Goal: Task Accomplishment & Management: Manage account settings

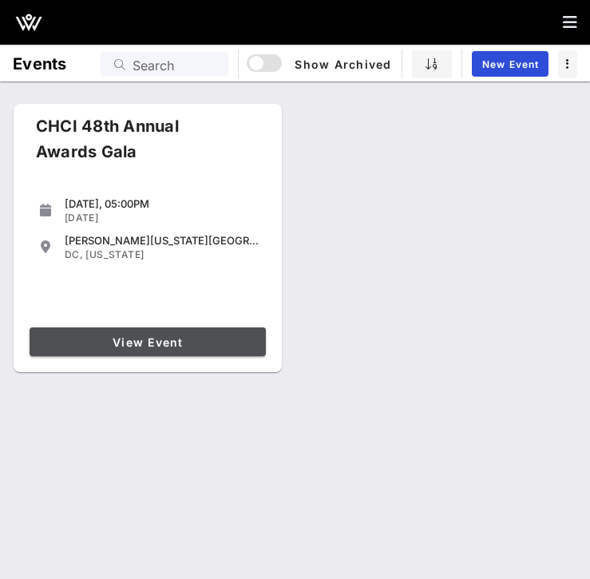
click at [226, 355] on link "View Event" at bounding box center [148, 341] width 236 height 29
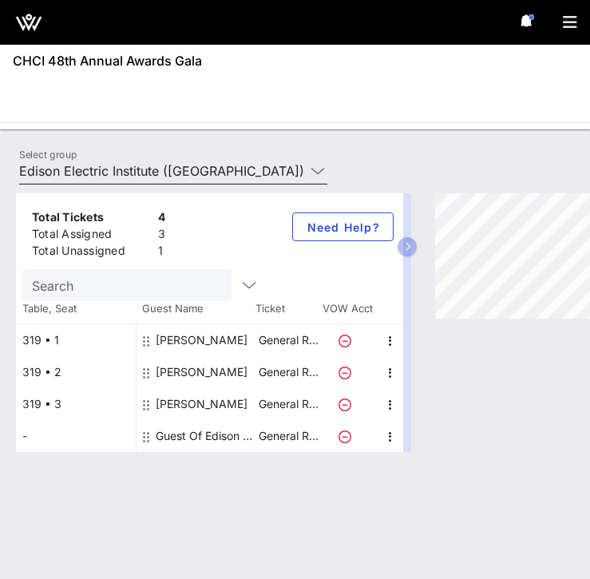
click at [65, 164] on input "Edison Electric Institute ([GEOGRAPHIC_DATA]) [[PERSON_NAME], [EMAIL_ADDRESS][D…" at bounding box center [162, 171] width 286 height 26
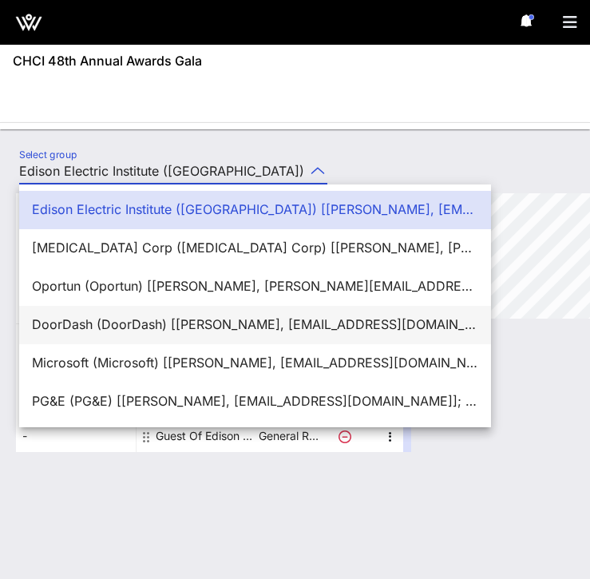
scroll to position [38, 0]
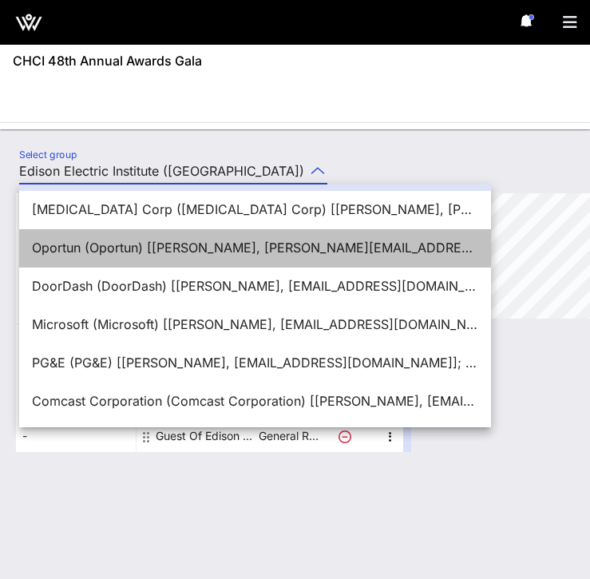
click at [94, 250] on div "Oportun (Oportun) [[PERSON_NAME], [PERSON_NAME][EMAIL_ADDRESS][PERSON_NAME][DOM…" at bounding box center [255, 247] width 446 height 15
type input "Oportun (Oportun) [[PERSON_NAME], [PERSON_NAME][EMAIL_ADDRESS][PERSON_NAME][DOM…"
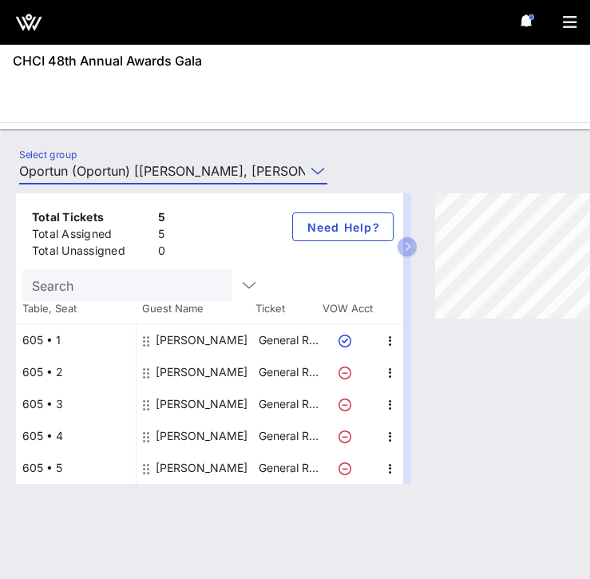
click at [197, 397] on div "[PERSON_NAME]" at bounding box center [202, 404] width 92 height 32
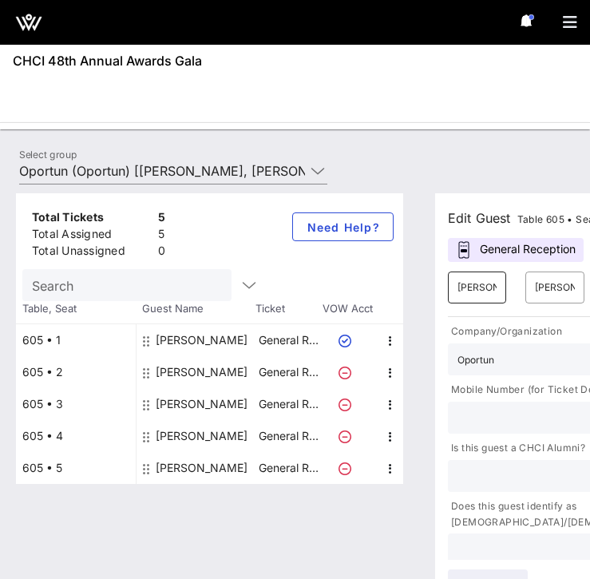
click at [489, 291] on input "[PERSON_NAME]" at bounding box center [477, 288] width 39 height 26
type input "Alyssa"
type input "[PERSON_NAME]"
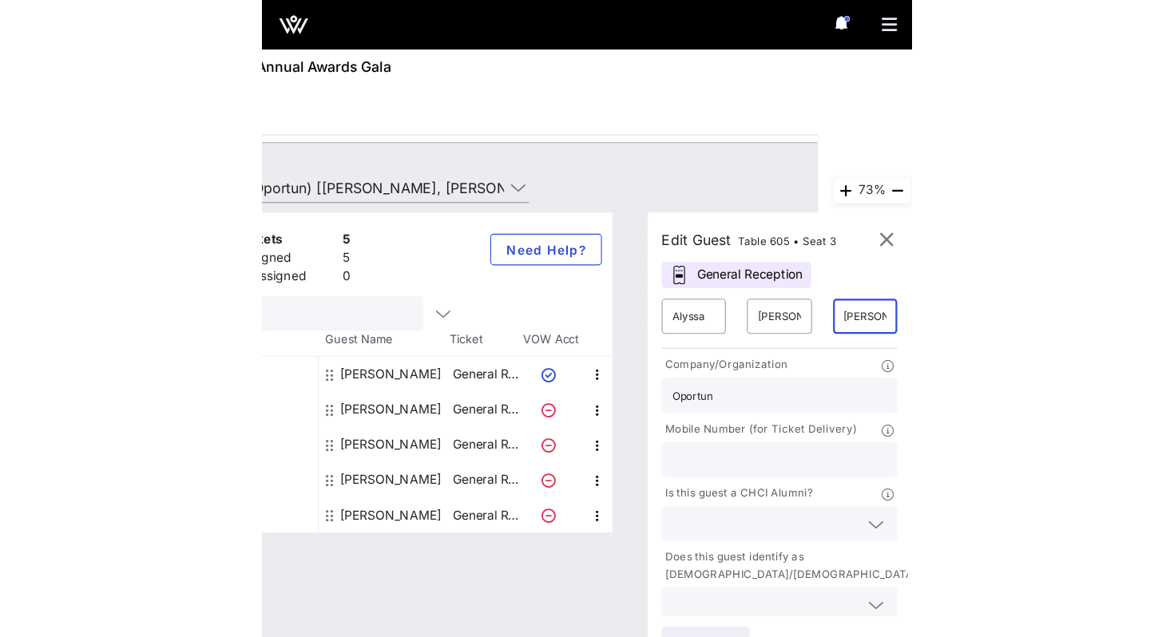
scroll to position [0, 0]
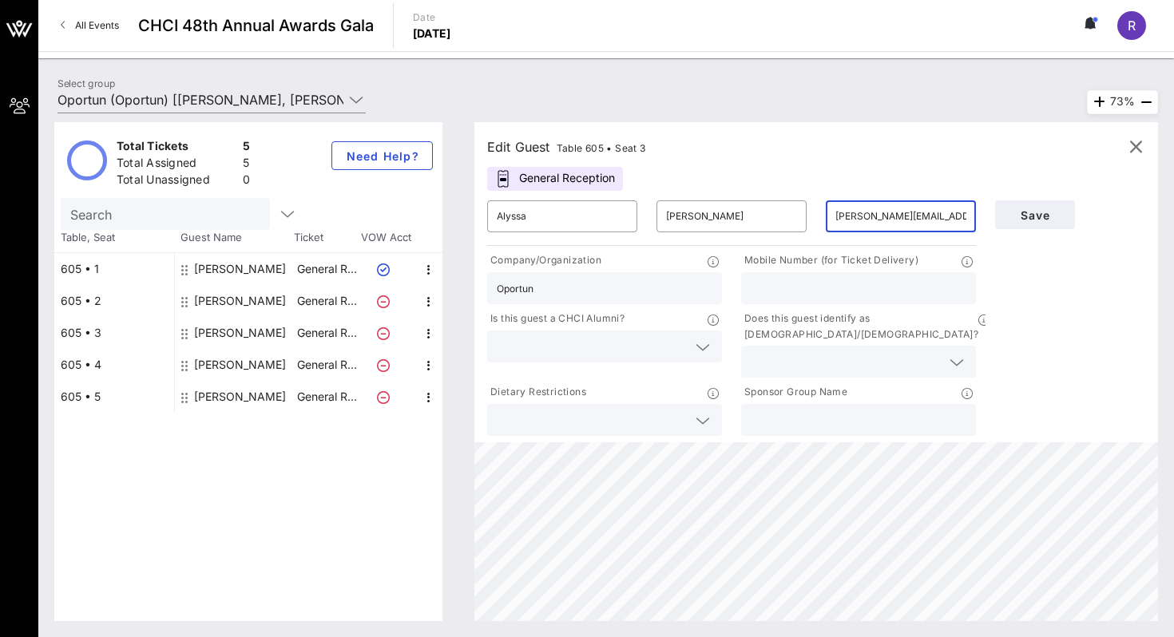
paste input "[EMAIL_ADDRESS][DOMAIN_NAME]"
type input "[EMAIL_ADDRESS][DOMAIN_NAME]"
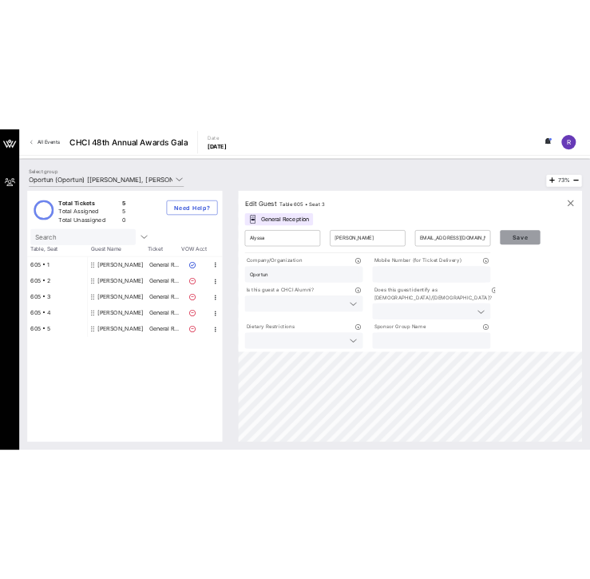
scroll to position [0, 0]
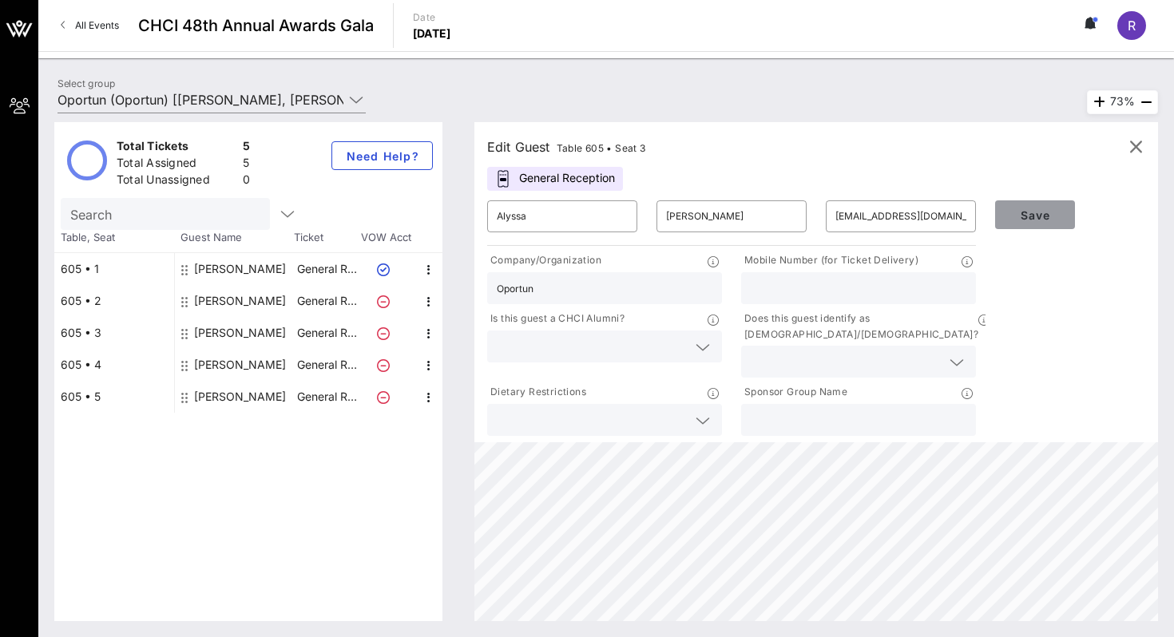
click at [589, 212] on span "Save" at bounding box center [1035, 215] width 54 height 14
